Goal: Navigation & Orientation: Find specific page/section

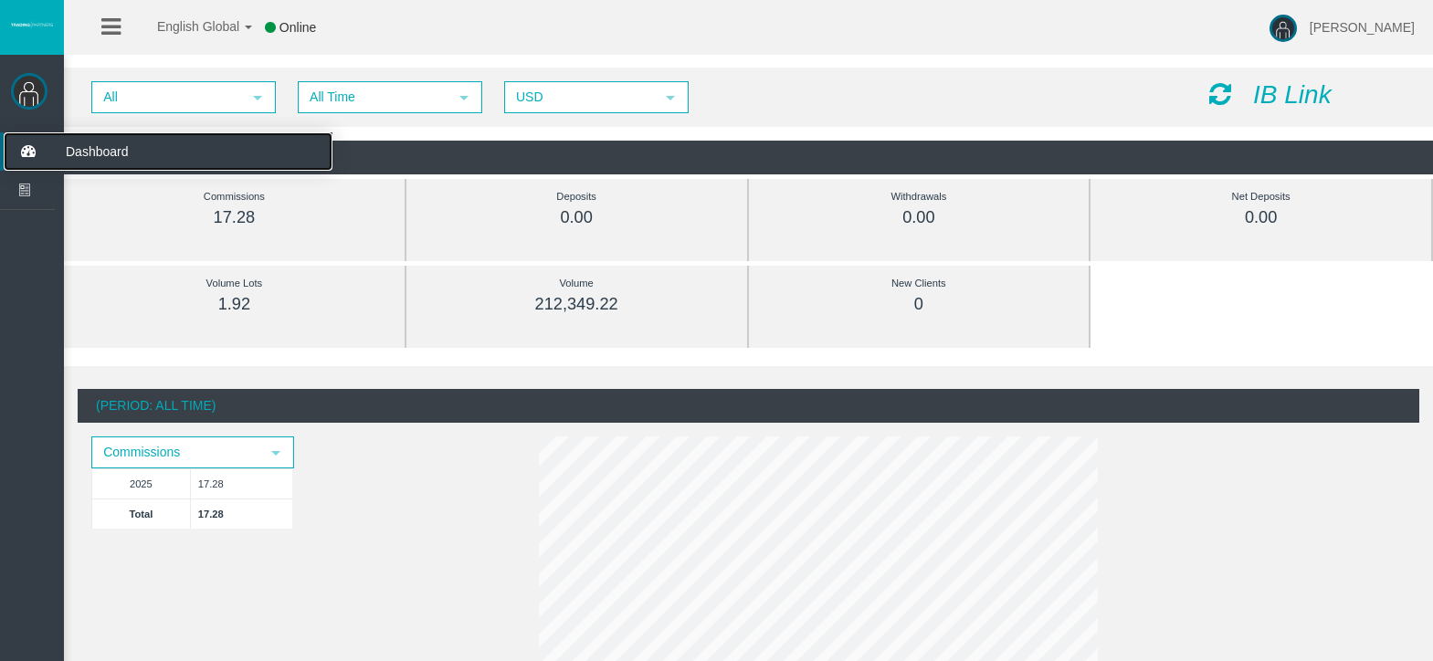
click at [99, 150] on span "Dashboard" at bounding box center [141, 151] width 179 height 38
click at [94, 21] on ul "English Global 简体中文 English Global 日本語 한국어 Online" at bounding box center [215, 27] width 264 height 55
click at [117, 32] on icon at bounding box center [110, 27] width 19 height 23
